Goal: Find specific page/section: Find specific page/section

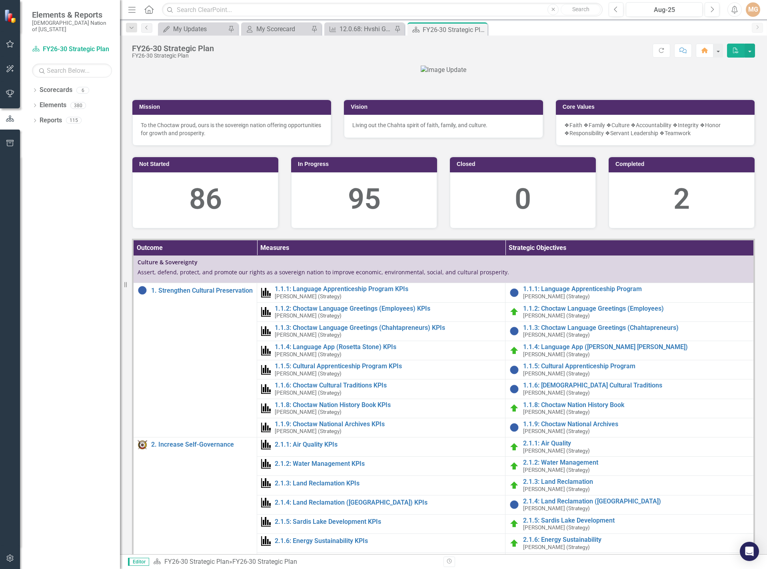
click at [673, 75] on div at bounding box center [443, 70] width 623 height 9
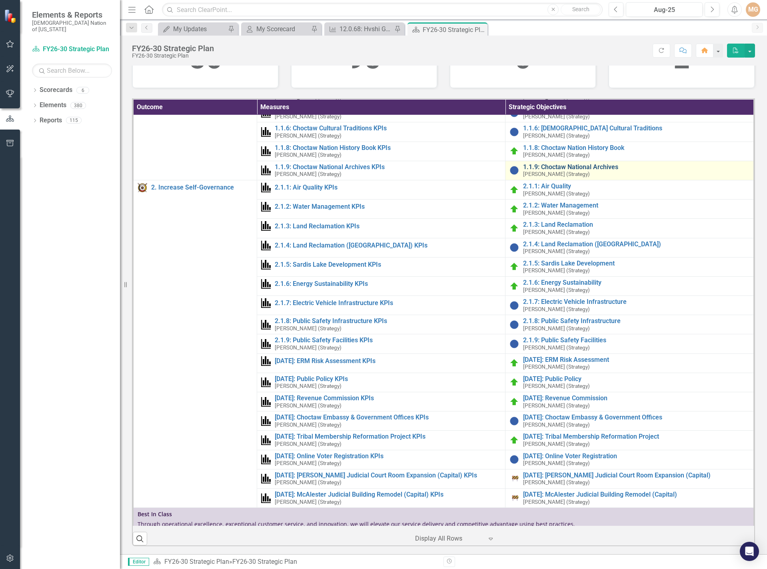
scroll to position [160, 0]
